Goal: Navigation & Orientation: Understand site structure

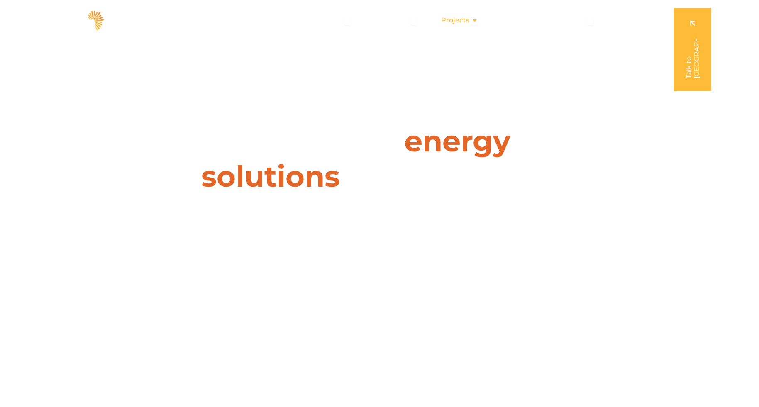
click at [458, 21] on span "Projects" at bounding box center [455, 20] width 28 height 10
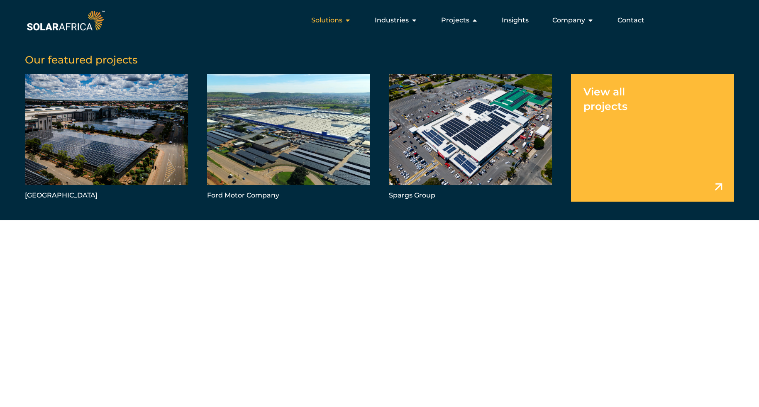
click at [333, 23] on span "Solutions" at bounding box center [326, 20] width 31 height 10
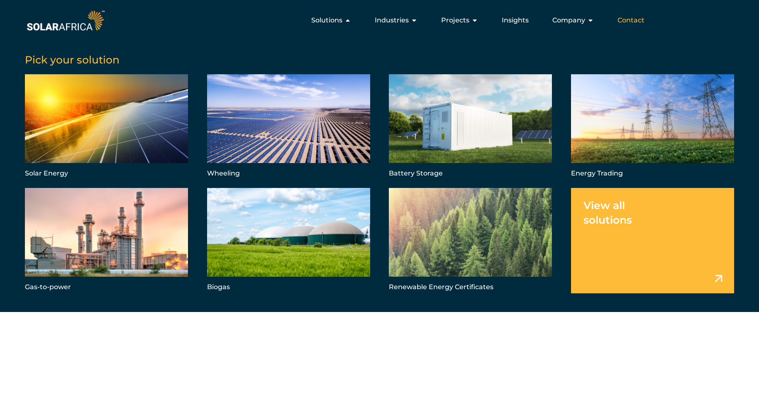
click at [630, 21] on span "Contact" at bounding box center [630, 20] width 27 height 10
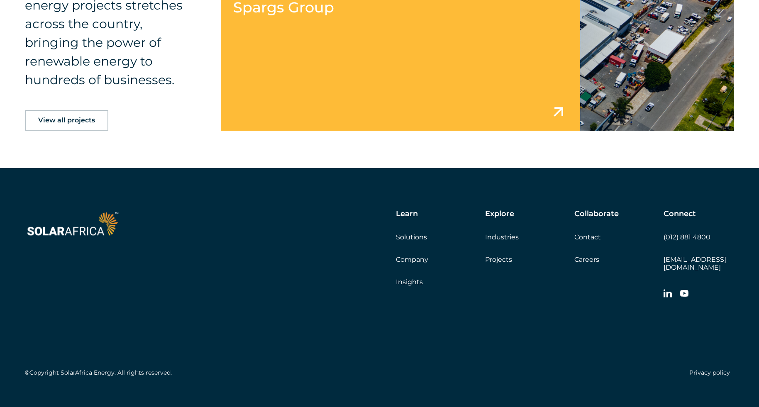
scroll to position [1342, 0]
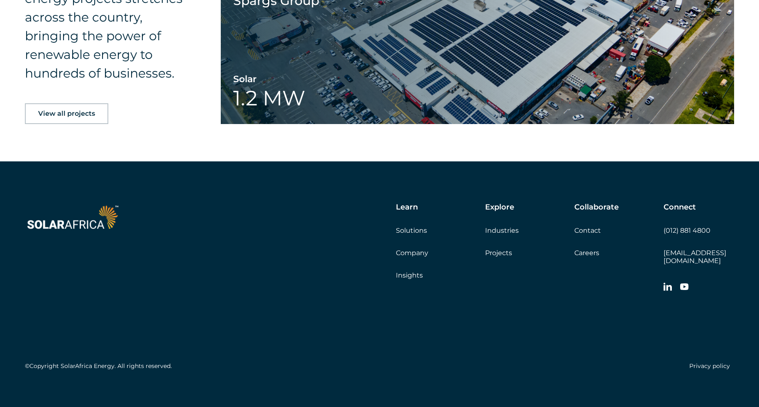
click at [414, 229] on link "Solutions" at bounding box center [411, 230] width 31 height 8
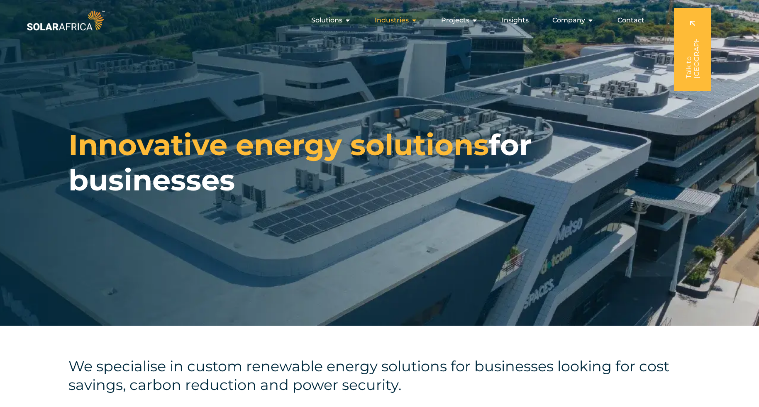
click at [403, 20] on span "Industries" at bounding box center [391, 20] width 34 height 10
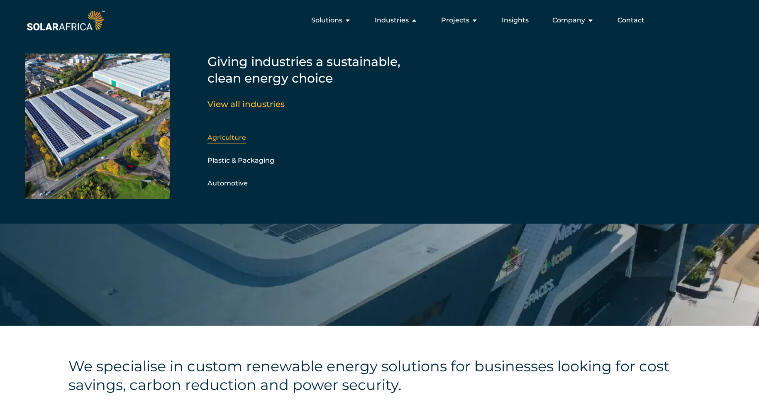
click at [233, 137] on link "Agriculture" at bounding box center [226, 138] width 39 height 8
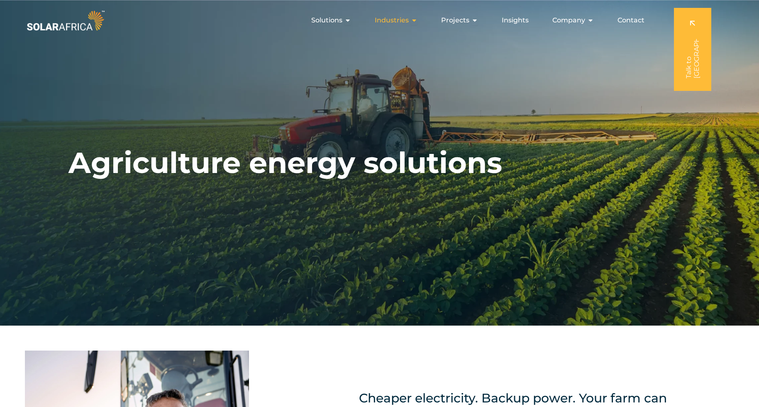
click at [395, 20] on span "Industries" at bounding box center [391, 20] width 34 height 10
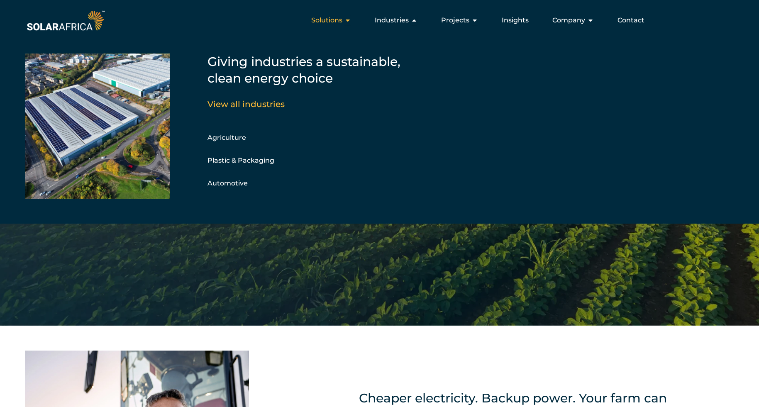
click at [332, 23] on span "Solutions" at bounding box center [326, 20] width 31 height 10
